Goal: Task Accomplishment & Management: Use online tool/utility

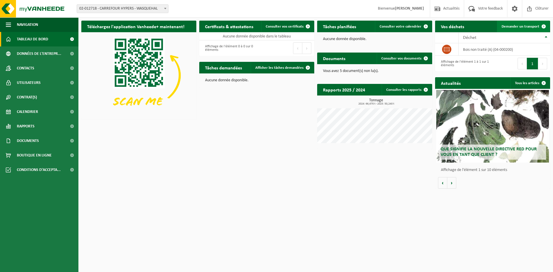
click at [533, 26] on span "Demander un transport" at bounding box center [521, 27] width 38 height 4
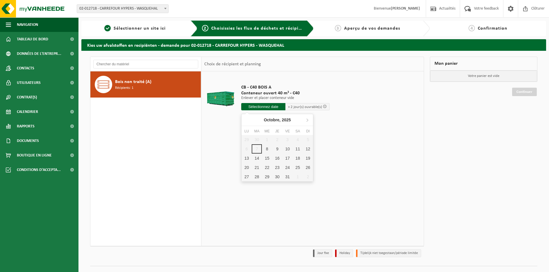
click at [280, 107] on input "text" at bounding box center [263, 106] width 44 height 7
click at [275, 148] on div "9" at bounding box center [277, 148] width 10 height 9
type input "à partir de 2025-10-09"
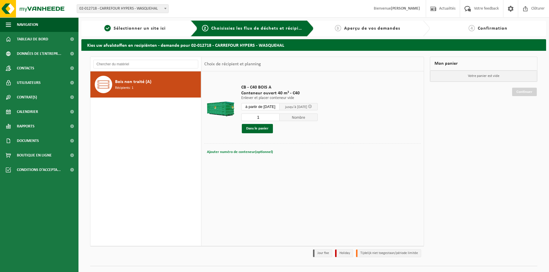
click at [270, 154] on button "Ajouter numéro de conteneur(optionnel) Annuler" at bounding box center [239, 152] width 67 height 8
type input "ENTRE 07H ET 10H30"
click at [267, 128] on button "Dans le panier" at bounding box center [257, 128] width 31 height 9
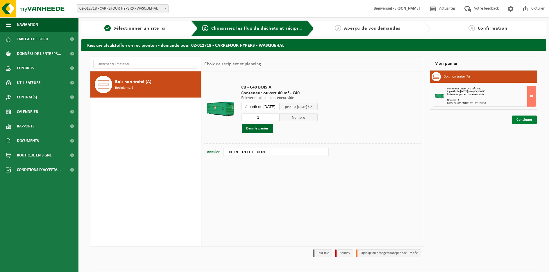
click at [519, 121] on link "Continuer" at bounding box center [524, 120] width 25 height 8
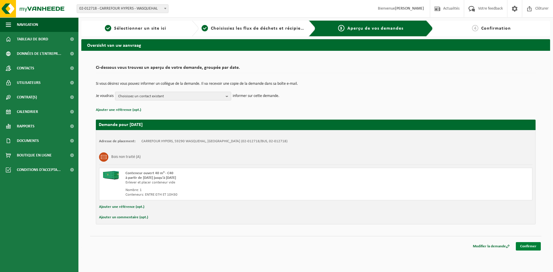
click at [525, 247] on link "Confirmer" at bounding box center [528, 246] width 25 height 8
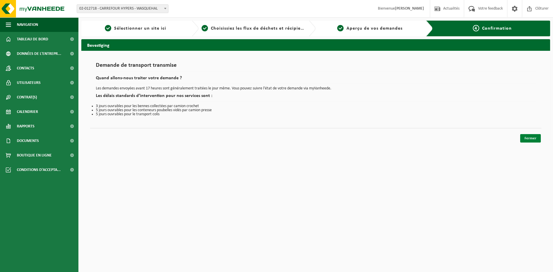
click at [533, 141] on link "Fermer" at bounding box center [530, 138] width 21 height 8
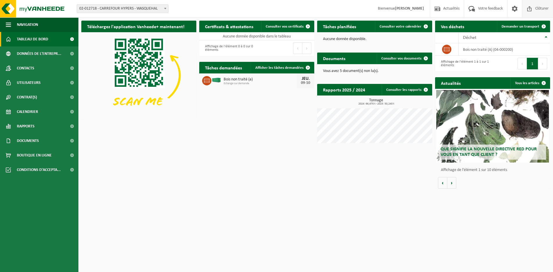
click at [532, 9] on span at bounding box center [529, 8] width 9 height 17
